Goal: Download file/media

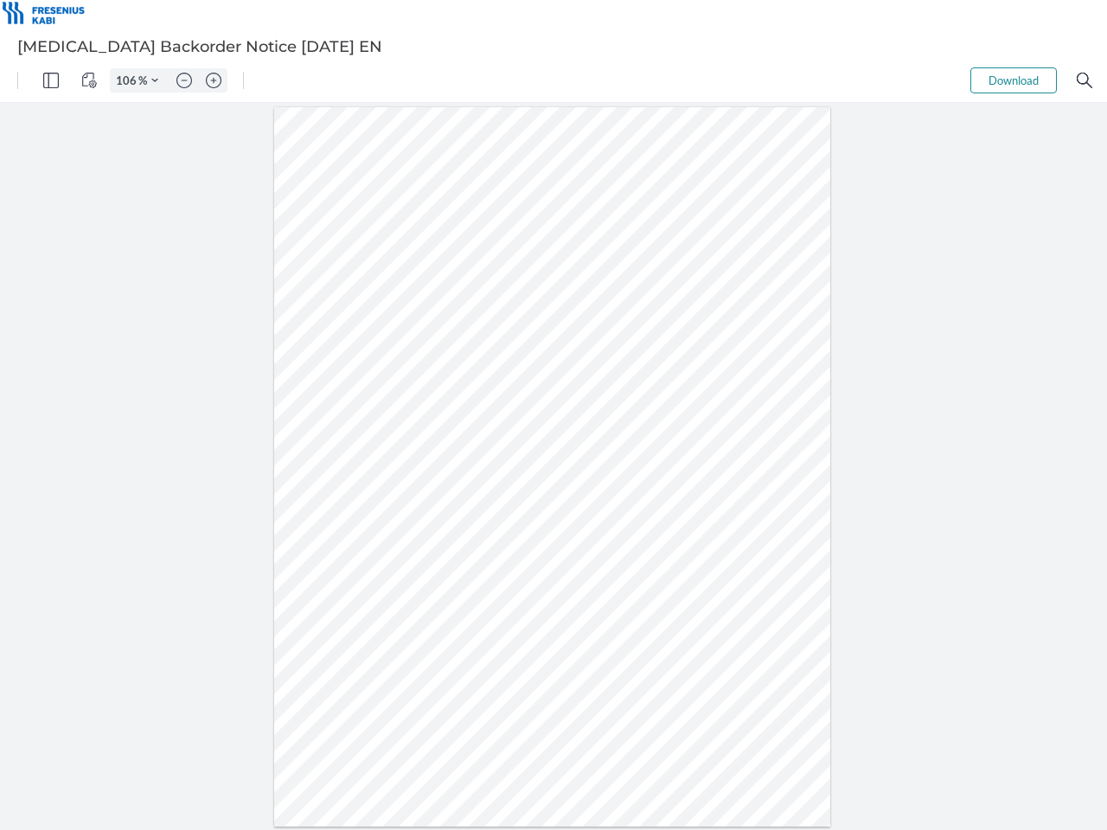
click at [51, 80] on img "Panel" at bounding box center [51, 81] width 16 height 16
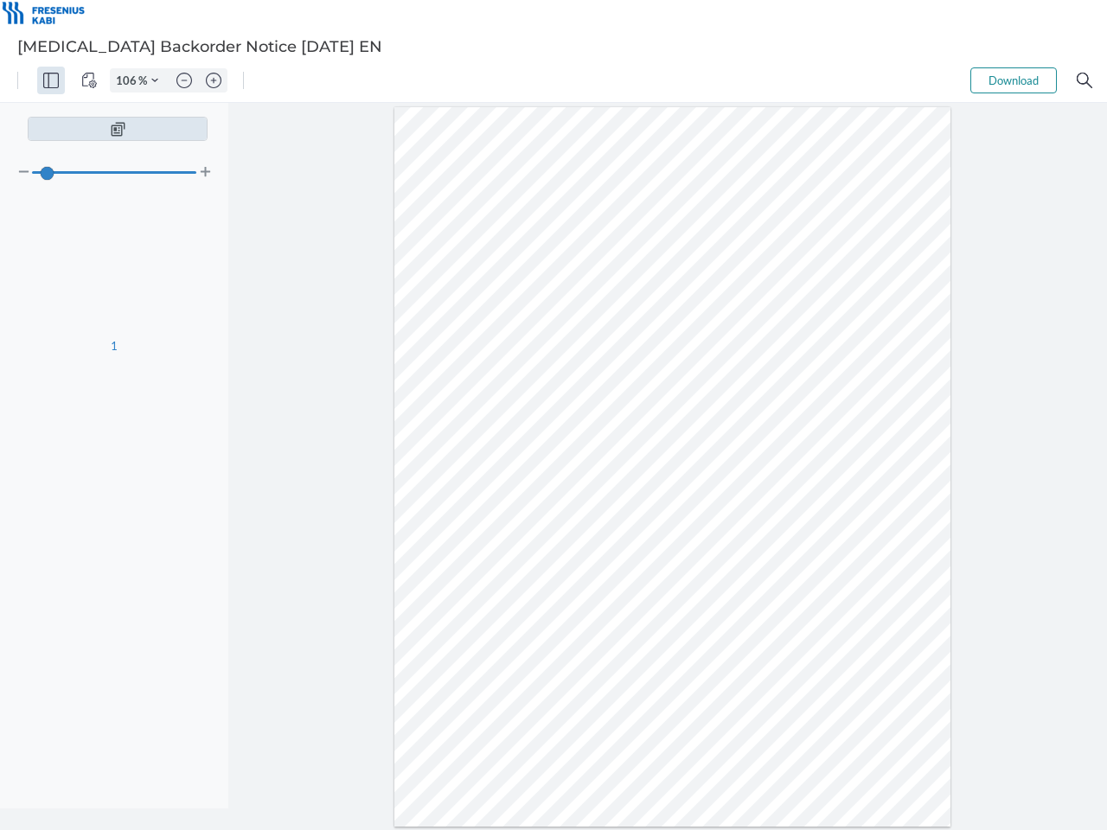
click at [89, 80] on img "View Controls" at bounding box center [89, 81] width 16 height 16
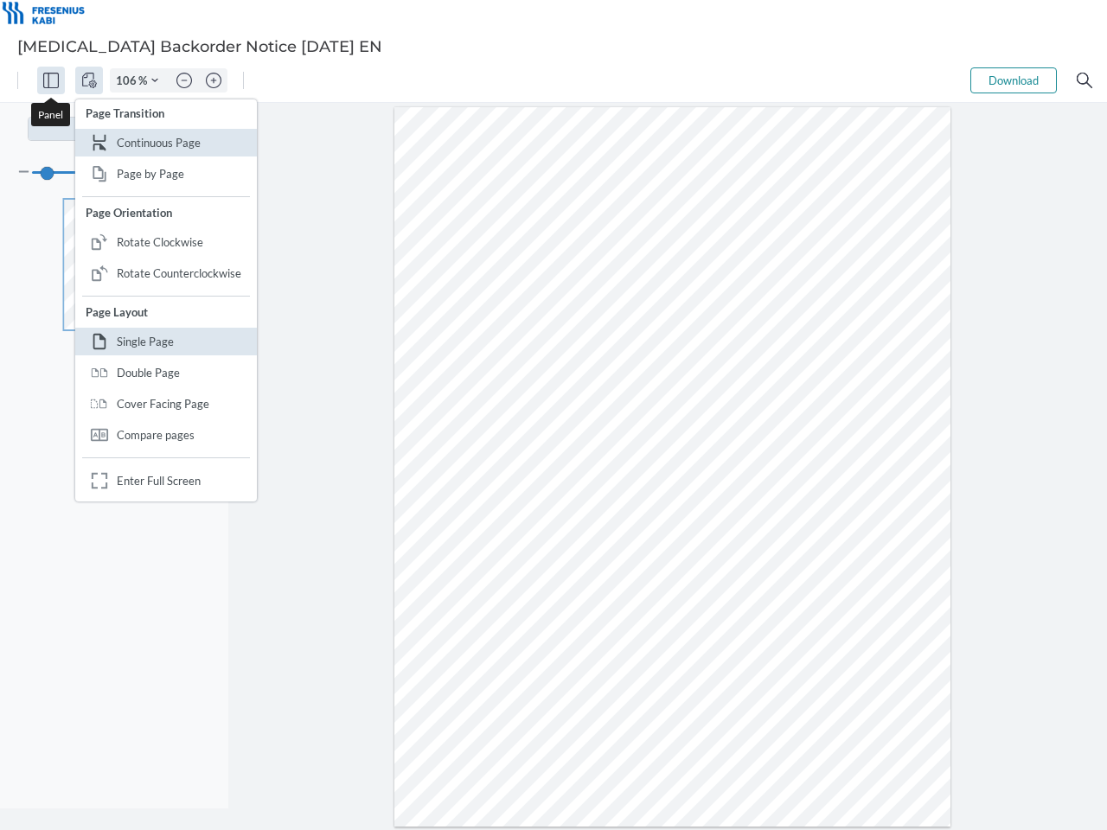
click at [129, 80] on input "106" at bounding box center [125, 81] width 28 height 16
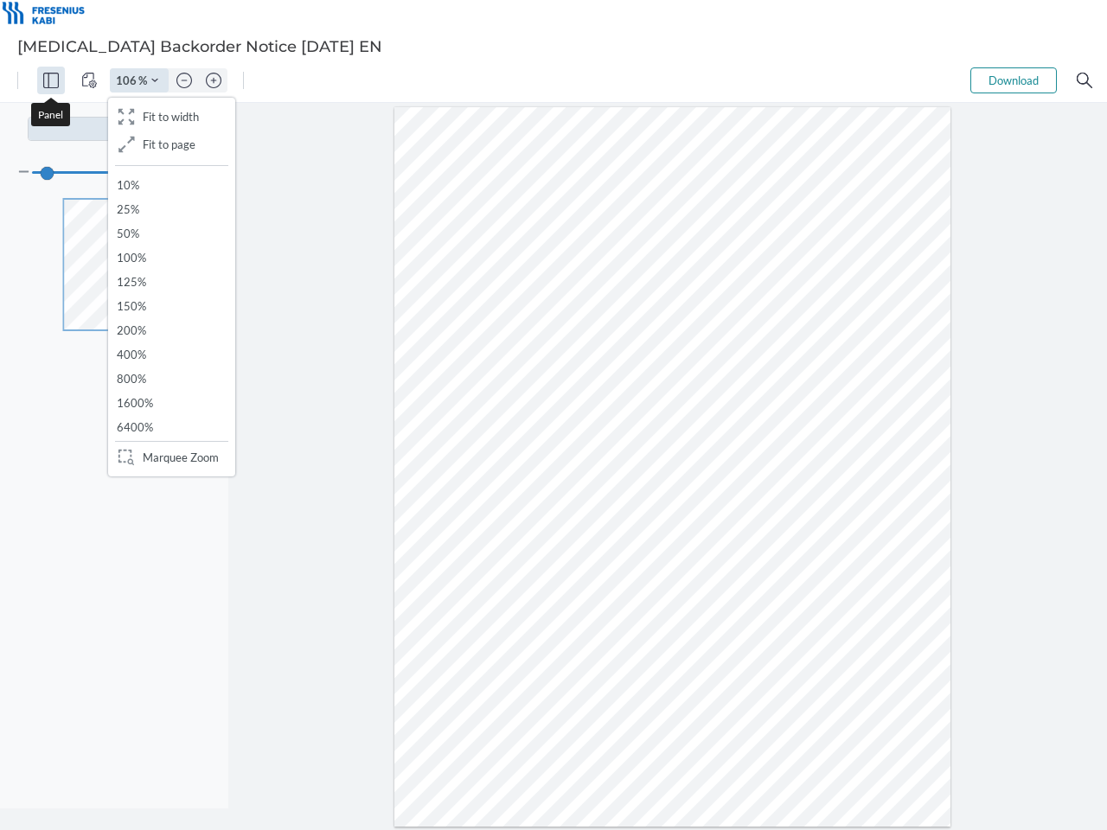
click at [155, 80] on img "Zoom Controls" at bounding box center [154, 80] width 7 height 7
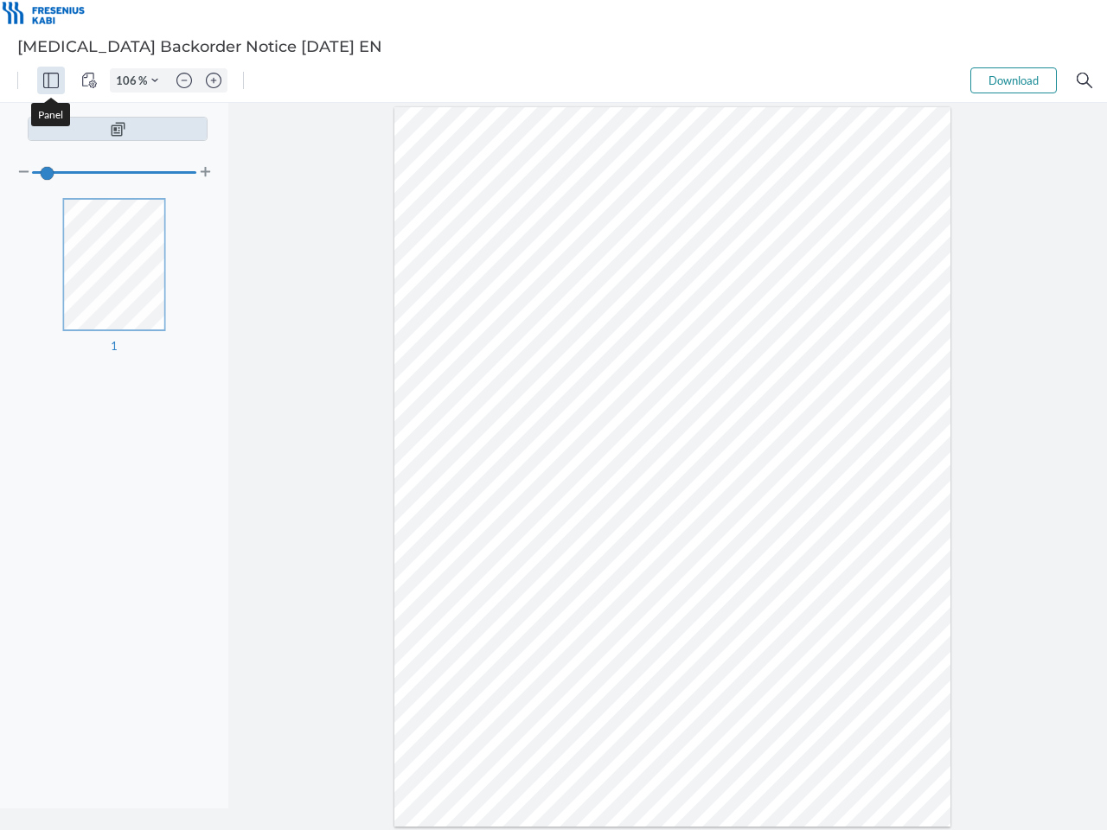
click at [184, 80] on img "Zoom out" at bounding box center [184, 81] width 16 height 16
click at [214, 80] on img "Zoom in" at bounding box center [214, 81] width 16 height 16
type input "106"
click at [1014, 80] on button "Download" at bounding box center [1013, 80] width 86 height 26
click at [1084, 80] on img "Search" at bounding box center [1085, 81] width 16 height 16
